Goal: Check status: Check status

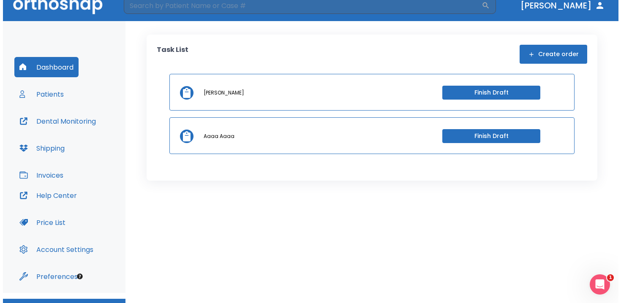
scroll to position [12, 0]
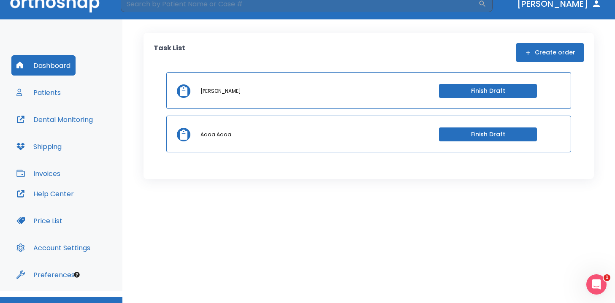
click at [45, 94] on button "Patients" at bounding box center [38, 92] width 54 height 20
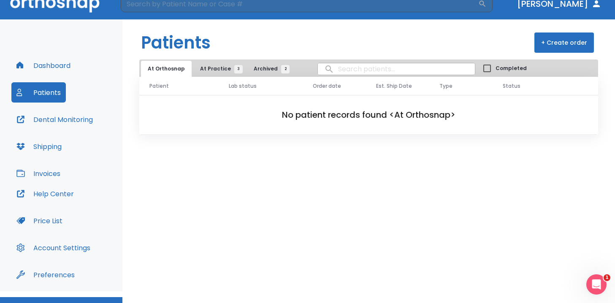
click at [213, 73] on button "At Practice 3" at bounding box center [219, 69] width 52 height 16
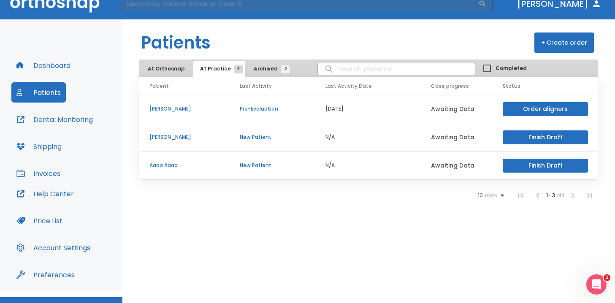
click at [177, 109] on p "[PERSON_NAME]" at bounding box center [184, 109] width 70 height 8
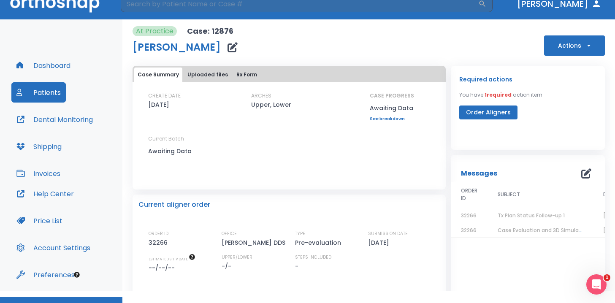
click at [204, 76] on button "Uploaded files" at bounding box center [207, 75] width 47 height 14
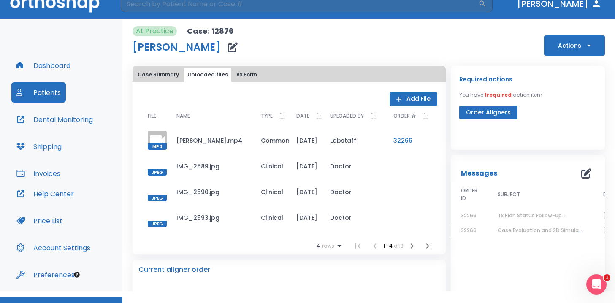
click at [160, 167] on div at bounding box center [157, 166] width 19 height 19
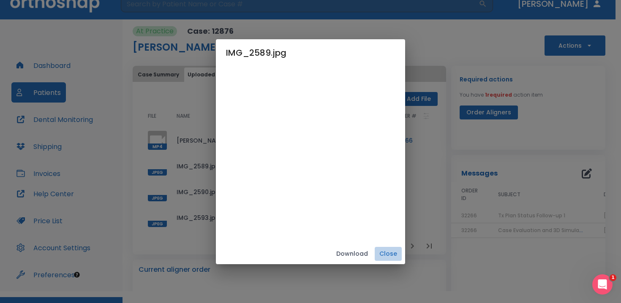
click at [390, 250] on button "Close" at bounding box center [388, 254] width 27 height 14
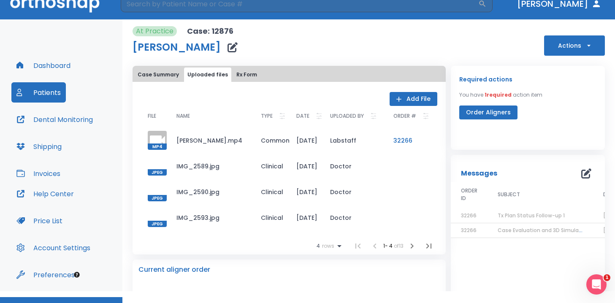
click at [158, 194] on div at bounding box center [157, 191] width 19 height 19
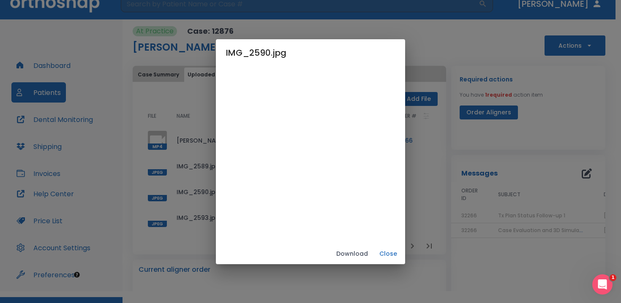
click at [393, 250] on button "Close" at bounding box center [388, 254] width 27 height 14
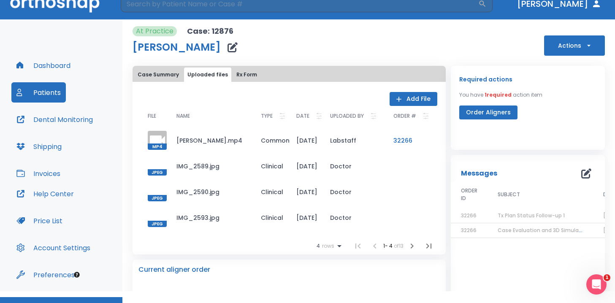
click at [154, 209] on div at bounding box center [157, 217] width 19 height 19
